Goal: Task Accomplishment & Management: Use online tool/utility

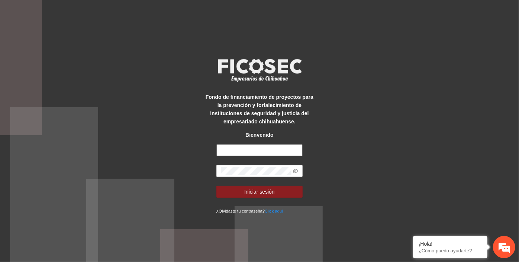
type input "**********"
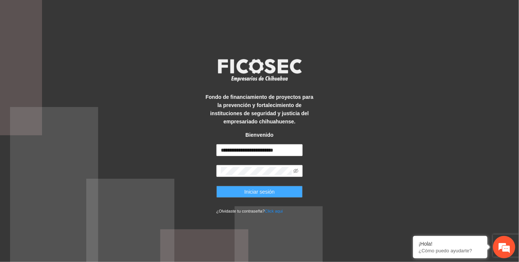
click at [267, 193] on span "Iniciar sesión" at bounding box center [259, 192] width 31 height 8
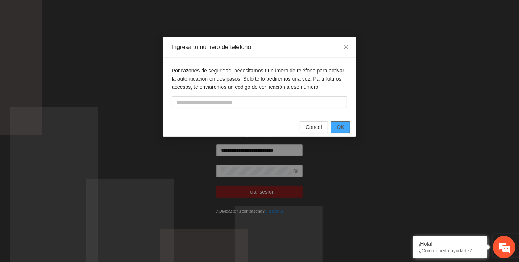
click at [336, 125] on button "OK" at bounding box center [340, 127] width 19 height 12
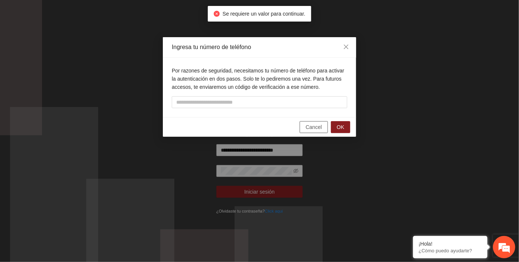
click at [321, 129] on span "Cancel" at bounding box center [314, 127] width 16 height 8
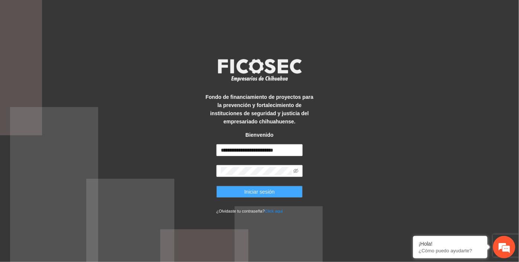
click at [265, 192] on span "Iniciar sesión" at bounding box center [259, 192] width 31 height 8
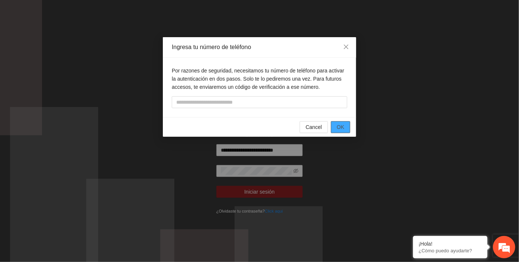
click at [342, 122] on button "OK" at bounding box center [340, 127] width 19 height 12
click at [340, 128] on span "OK" at bounding box center [340, 127] width 7 height 8
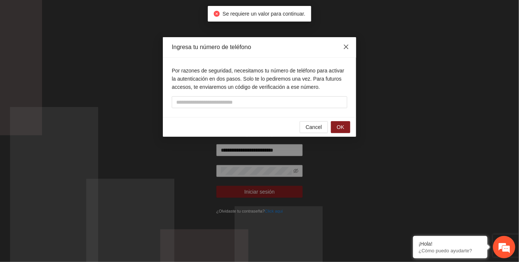
click at [344, 45] on icon "close" at bounding box center [346, 47] width 6 height 6
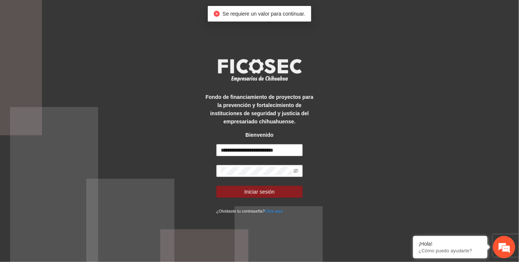
click at [216, 15] on icon "close-circle" at bounding box center [217, 14] width 6 height 6
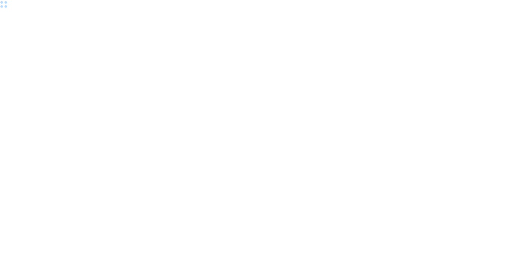
click at [100, 66] on div at bounding box center [259, 131] width 519 height 262
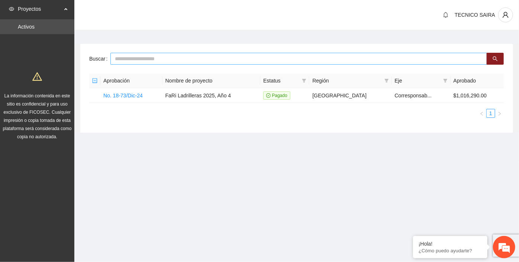
click at [137, 58] on input "text" at bounding box center [299, 59] width 377 height 12
click at [497, 58] on icon "search" at bounding box center [495, 58] width 5 height 5
click at [495, 59] on icon "search" at bounding box center [495, 58] width 5 height 5
click at [129, 62] on input "*" at bounding box center [299, 59] width 377 height 12
click at [129, 62] on input "**" at bounding box center [299, 59] width 377 height 12
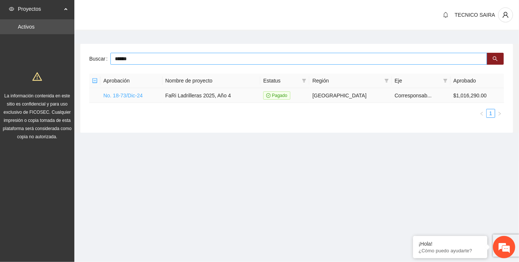
type input "******"
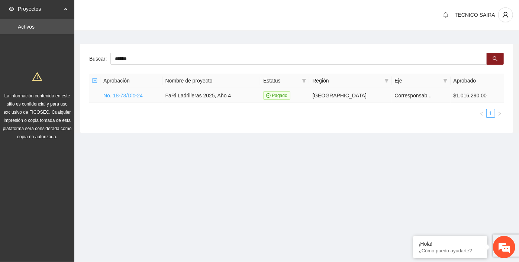
click at [134, 97] on link "No. 18-73/Dic-24" at bounding box center [122, 96] width 39 height 6
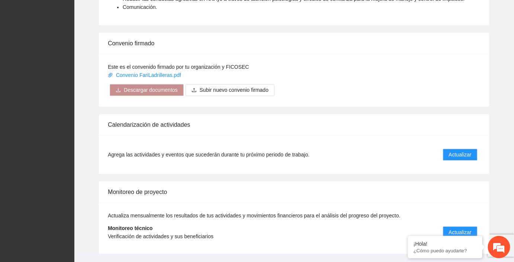
scroll to position [593, 0]
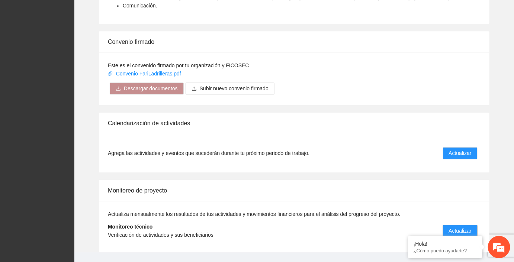
click at [468, 227] on span "Actualizar" at bounding box center [460, 231] width 23 height 8
click at [460, 227] on span "Actualizar" at bounding box center [460, 231] width 23 height 8
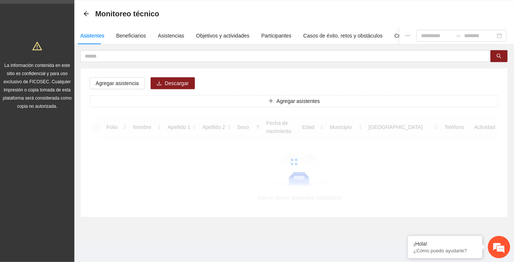
click at [459, 208] on div at bounding box center [294, 162] width 409 height 92
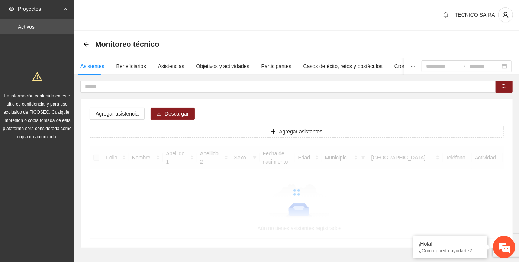
click at [90, 68] on div "Asistentes" at bounding box center [92, 66] width 24 height 8
click at [99, 92] on span at bounding box center [288, 87] width 416 height 12
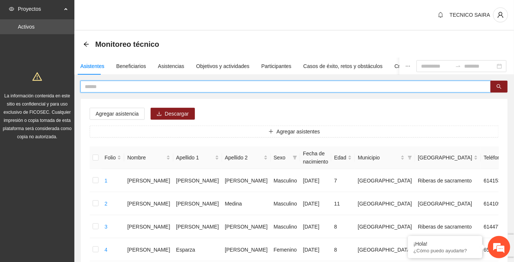
click at [100, 87] on input "text" at bounding box center [283, 87] width 396 height 8
click at [502, 86] on icon "search" at bounding box center [499, 86] width 5 height 5
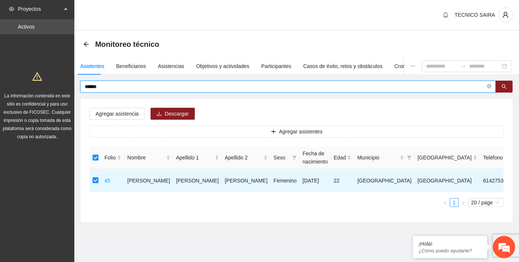
drag, startPoint x: 122, startPoint y: 85, endPoint x: 109, endPoint y: 86, distance: 13.8
click at [109, 86] on input "******" at bounding box center [285, 87] width 401 height 8
type input "*"
click at [507, 84] on icon "search" at bounding box center [504, 86] width 5 height 5
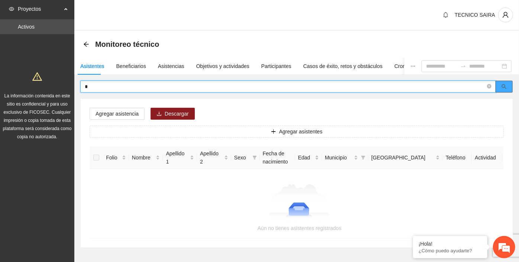
click at [507, 84] on icon "search" at bounding box center [504, 86] width 5 height 5
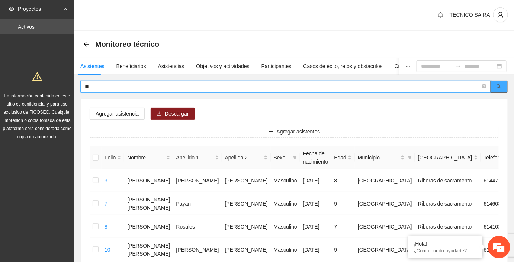
click at [503, 81] on button "button" at bounding box center [499, 87] width 17 height 12
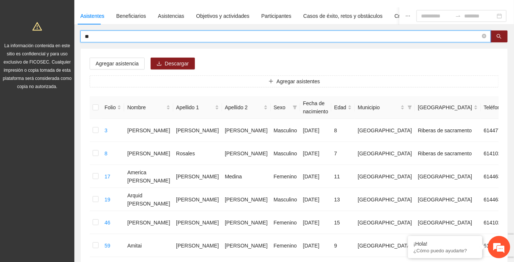
scroll to position [60, 0]
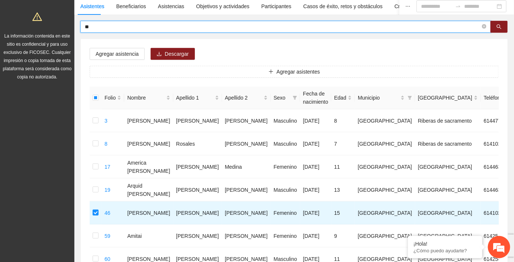
click at [113, 30] on input "**" at bounding box center [283, 27] width 396 height 8
click at [500, 28] on icon "search" at bounding box center [499, 26] width 5 height 5
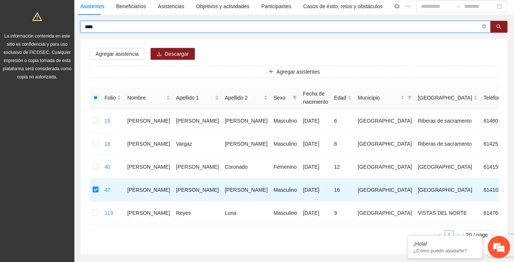
click at [99, 25] on input "****" at bounding box center [283, 27] width 396 height 8
type input "*"
click at [503, 23] on button "button" at bounding box center [499, 27] width 17 height 12
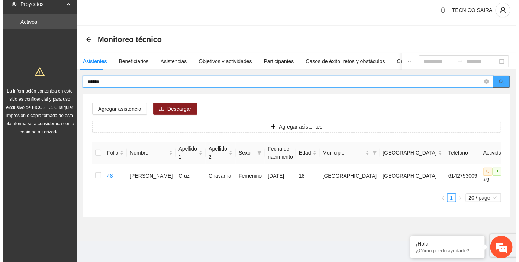
scroll to position [0, 0]
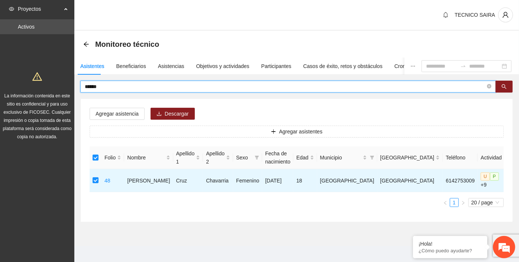
click at [118, 88] on input "******" at bounding box center [285, 87] width 401 height 8
type input "*"
click at [507, 83] on button "button" at bounding box center [504, 87] width 17 height 12
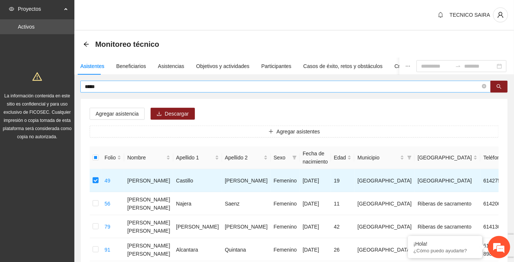
click at [100, 88] on input "*****" at bounding box center [283, 87] width 396 height 8
type input "*"
click at [502, 82] on button "button" at bounding box center [499, 87] width 17 height 12
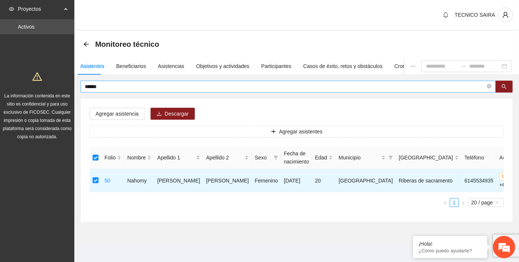
click at [113, 84] on input "******" at bounding box center [285, 87] width 401 height 8
type input "*"
click at [505, 89] on icon "search" at bounding box center [504, 86] width 5 height 5
click at [119, 84] on input "******" at bounding box center [285, 87] width 401 height 8
type input "*"
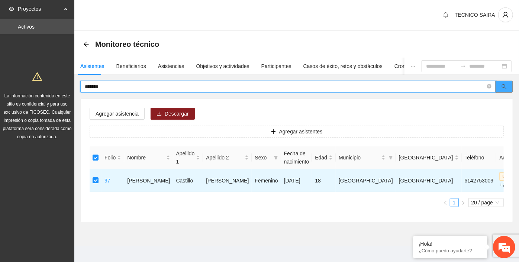
click at [505, 83] on button "button" at bounding box center [504, 87] width 17 height 12
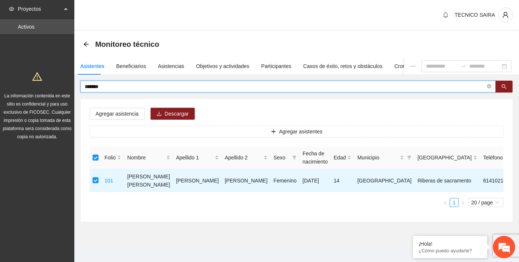
click at [127, 86] on input "*******" at bounding box center [285, 87] width 401 height 8
type input "*"
click at [510, 87] on button "button" at bounding box center [504, 87] width 17 height 12
click at [119, 86] on input "**********" at bounding box center [285, 87] width 401 height 8
type input "*"
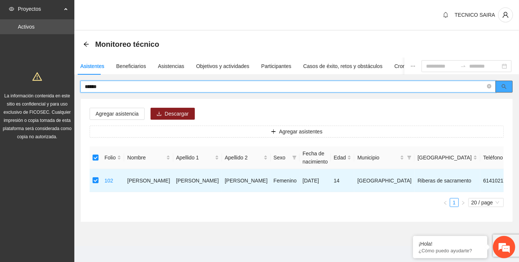
click at [507, 87] on icon "search" at bounding box center [504, 86] width 5 height 5
click at [106, 83] on input "******" at bounding box center [285, 87] width 401 height 8
type input "*"
click at [513, 86] on button "button" at bounding box center [504, 87] width 17 height 12
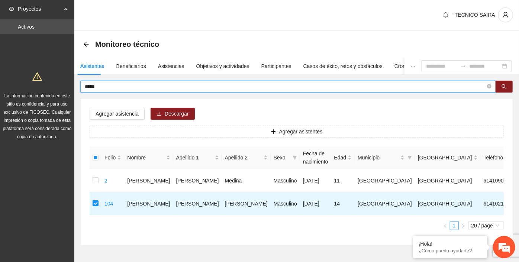
click at [117, 83] on input "*****" at bounding box center [285, 87] width 401 height 8
type input "*"
click at [511, 83] on button "button" at bounding box center [504, 87] width 17 height 12
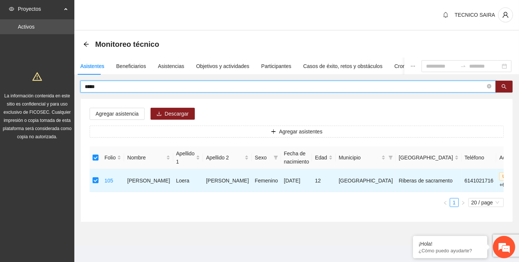
click at [109, 86] on input "*****" at bounding box center [285, 87] width 401 height 8
type input "*"
click at [510, 83] on button "button" at bounding box center [504, 87] width 17 height 12
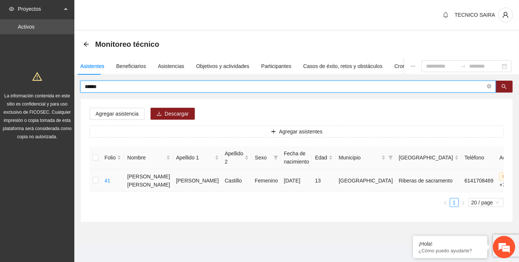
type input "******"
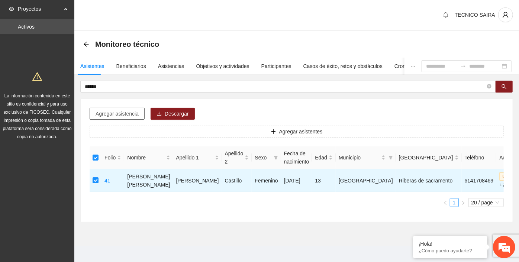
click at [134, 112] on span "Agregar asistencia" at bounding box center [117, 114] width 43 height 8
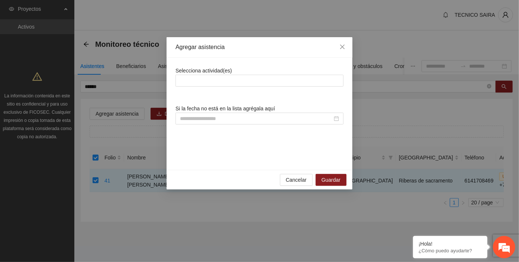
drag, startPoint x: 134, startPoint y: 112, endPoint x: 104, endPoint y: 112, distance: 30.5
click at [104, 112] on div "Agregar asistencia Selecciona actividad(es) Si la fecha no está en la lista agr…" at bounding box center [259, 131] width 519 height 262
drag, startPoint x: 351, startPoint y: 44, endPoint x: 198, endPoint y: 93, distance: 161.2
click at [198, 93] on div "Agregar asistencia Selecciona actividad(es) Si la fecha no está en la lista agr…" at bounding box center [260, 113] width 186 height 153
click at [201, 80] on div at bounding box center [259, 80] width 164 height 9
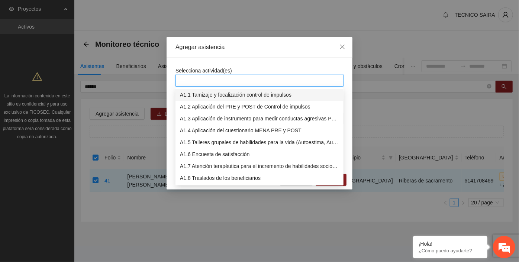
click at [201, 80] on div at bounding box center [259, 80] width 164 height 9
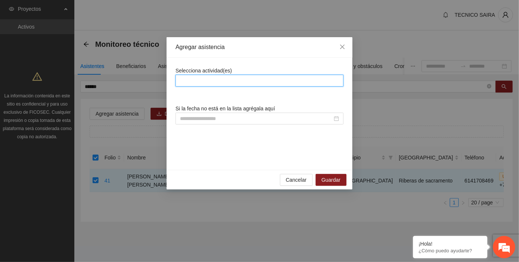
click at [201, 80] on div at bounding box center [259, 80] width 164 height 9
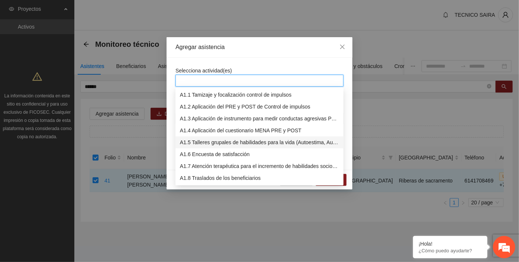
click at [206, 143] on div "A1.5 Talleres grupales de habilidades para la vida (Autoestima, Autoconocimient…" at bounding box center [259, 142] width 159 height 8
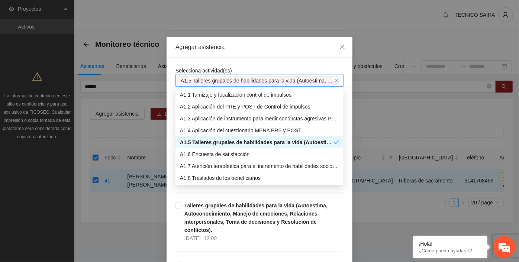
drag, startPoint x: 205, startPoint y: 142, endPoint x: 401, endPoint y: 112, distance: 197.6
click at [401, 112] on div "Agregar asistencia Selecciona actividad(es) A1.5 Talleres grupales de habilidad…" at bounding box center [259, 131] width 519 height 262
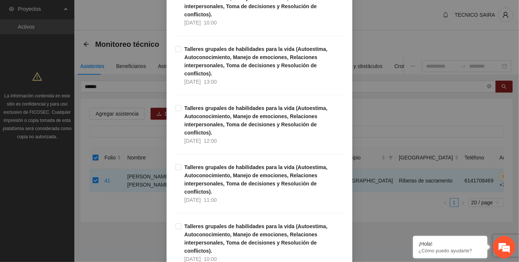
scroll to position [1339, 0]
click at [117, 86] on div "Agregar asistencia Selecciona actividad(es) A1.5 Talleres grupales de habilidad…" at bounding box center [259, 131] width 519 height 262
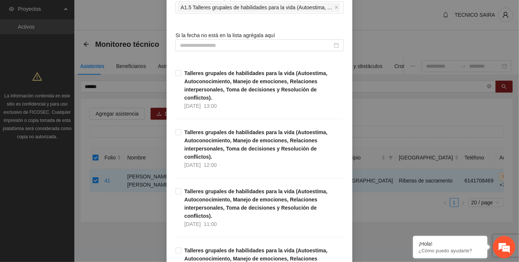
scroll to position [0, 0]
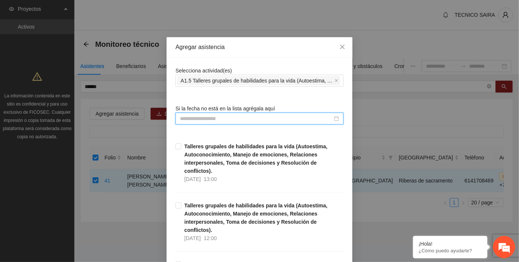
click at [261, 115] on input at bounding box center [256, 119] width 153 height 8
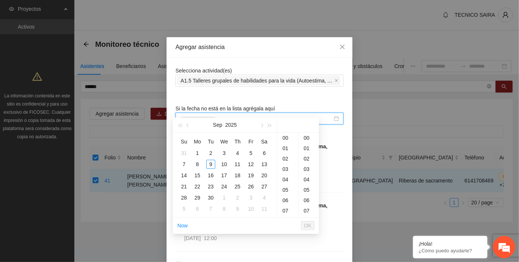
click at [261, 115] on input at bounding box center [256, 119] width 153 height 8
click at [379, 128] on div "Agregar asistencia Selecciona actividad(es) A1.5 Talleres grupales de habilidad…" at bounding box center [259, 131] width 519 height 262
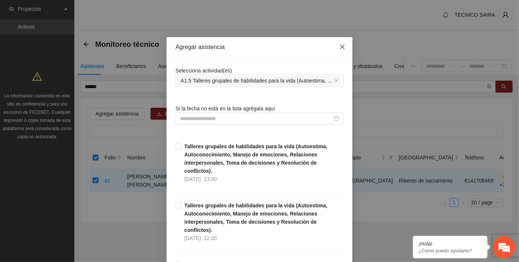
click at [342, 50] on icon "close" at bounding box center [343, 47] width 6 height 6
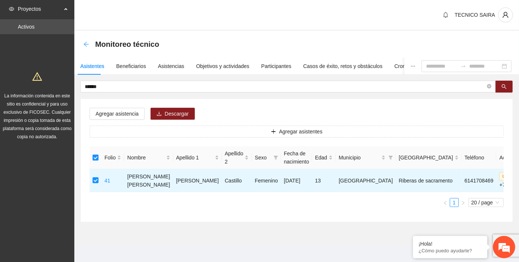
click at [87, 42] on icon "arrow-left" at bounding box center [86, 44] width 6 height 6
click at [86, 44] on icon "arrow-left" at bounding box center [86, 44] width 5 height 5
click at [86, 44] on icon "arrow-left" at bounding box center [86, 44] width 6 height 6
